Goal: Information Seeking & Learning: Learn about a topic

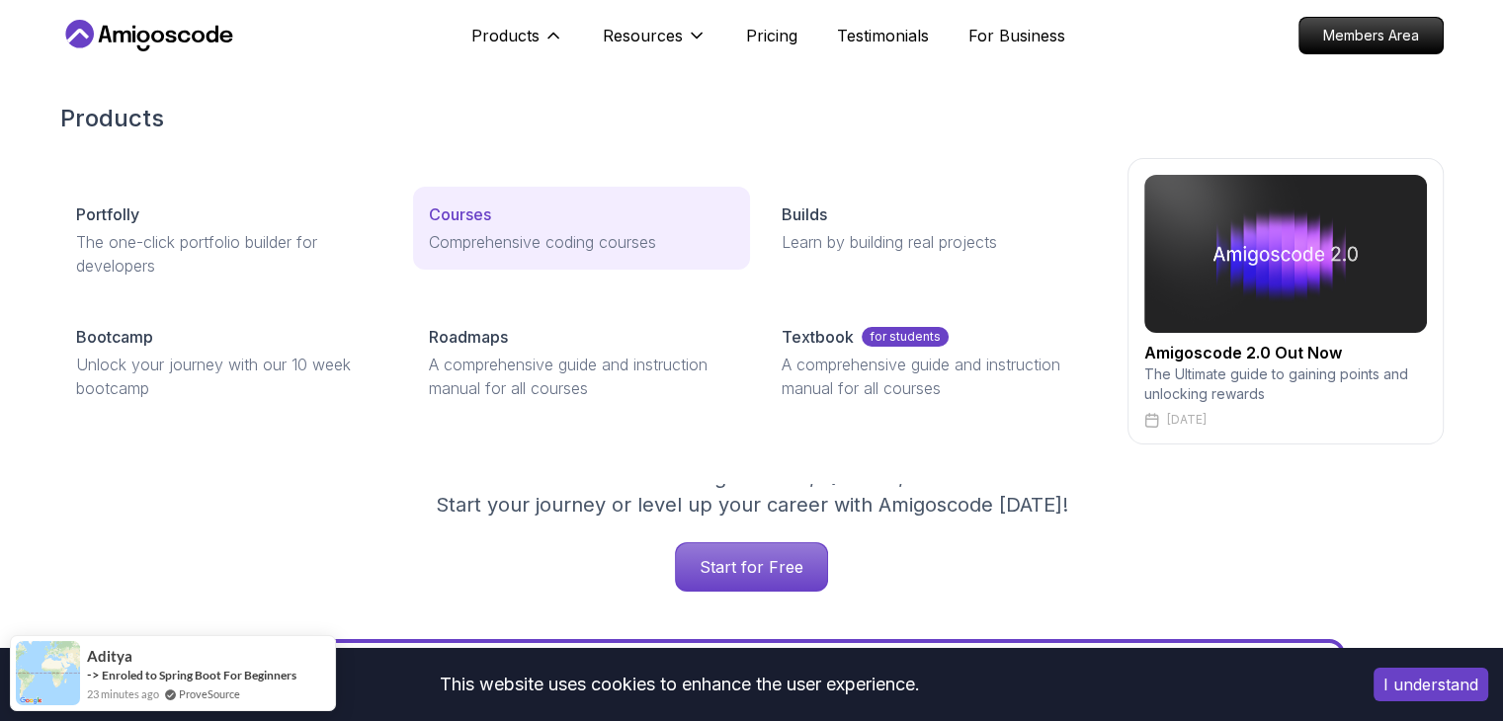
click at [452, 223] on p "Courses" at bounding box center [460, 215] width 62 height 24
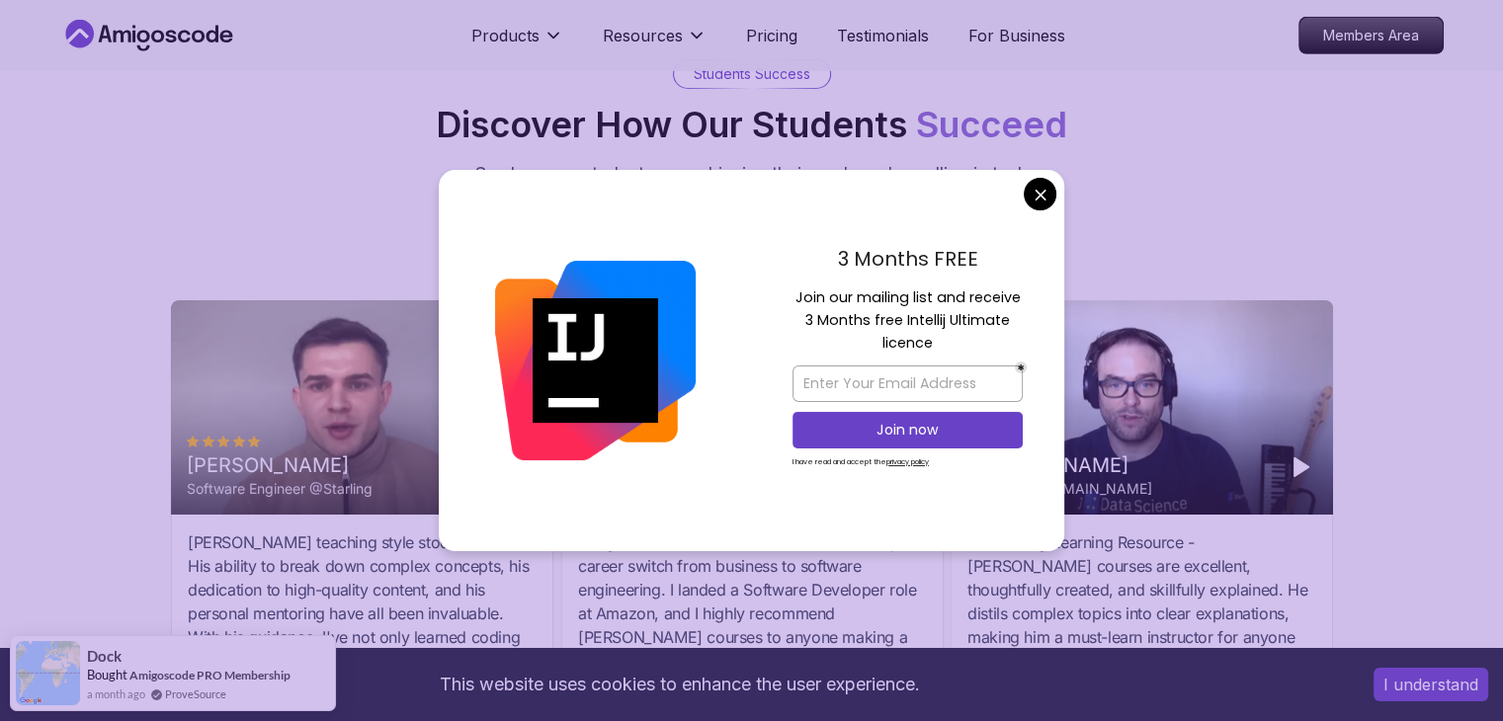
scroll to position [6410, 0]
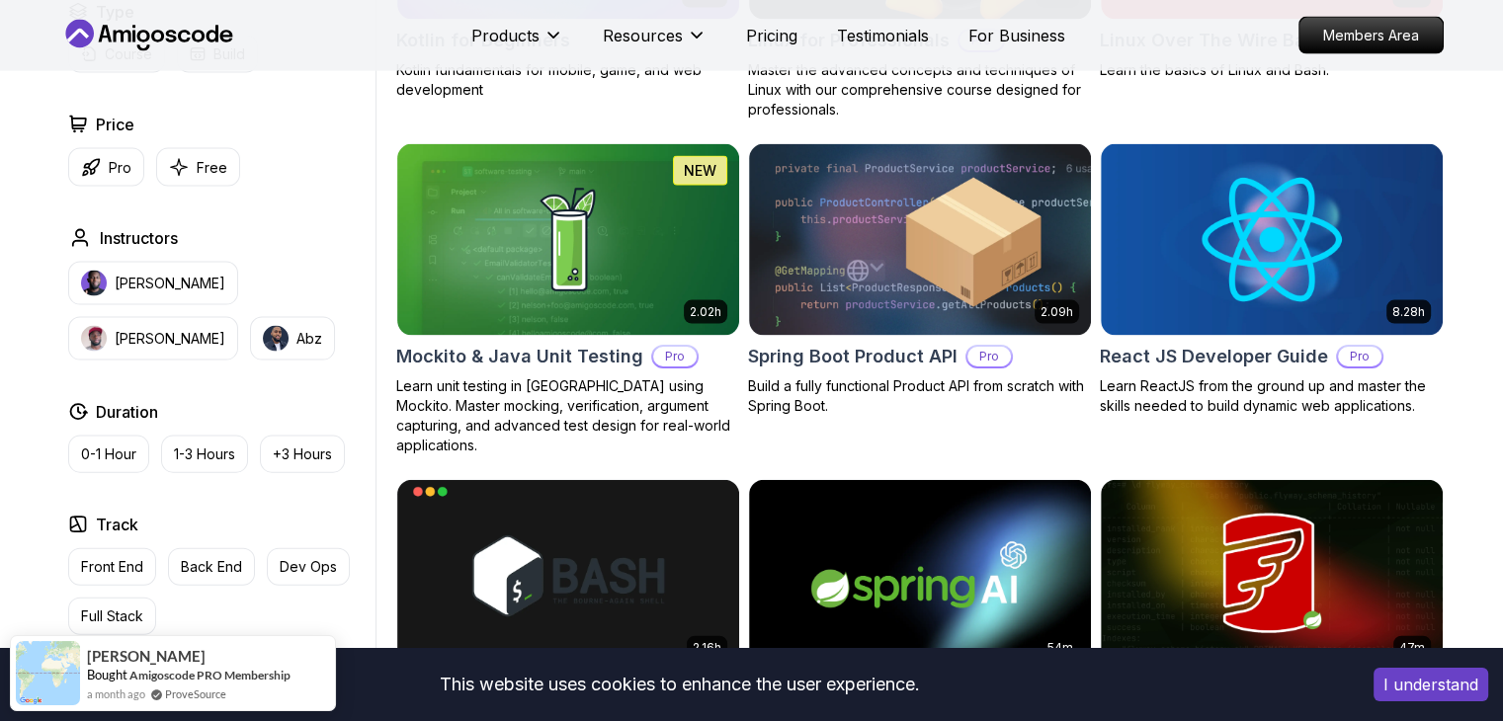
scroll to position [4205, 0]
